Goal: Transaction & Acquisition: Purchase product/service

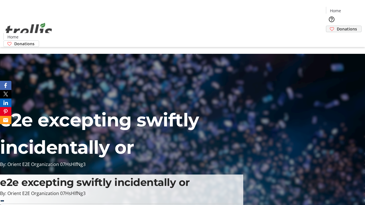
click at [337, 26] on span "Donations" at bounding box center [347, 29] width 20 height 6
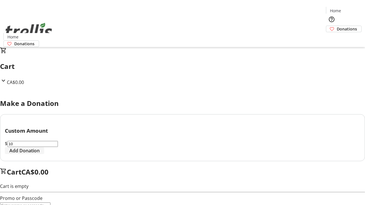
click at [40, 154] on span "Add Donation" at bounding box center [24, 151] width 30 height 7
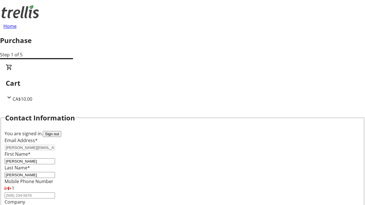
select select "CA"
select select "BC"
type input "Kelowna"
type input "V1Y 0C2"
